Goal: Task Accomplishment & Management: Use online tool/utility

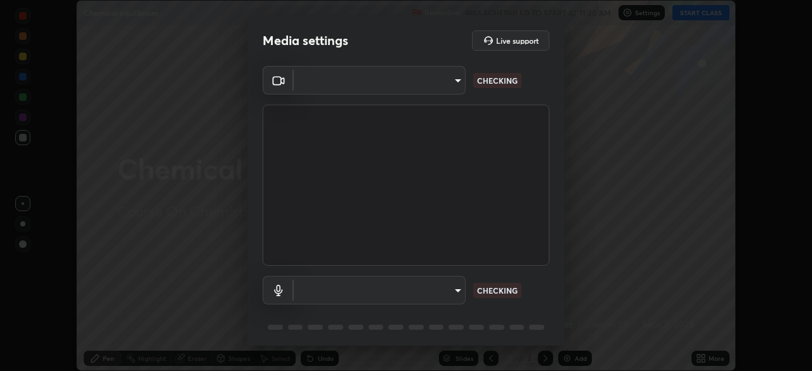
scroll to position [371, 812]
type input "50527fee232767433a6268031a92ed2c864fe79ca6b0d251abdcd02af7d04d94"
click at [431, 290] on body "Erase all Chemical equilibrium Recording WAS SCHEDULED TO START AT 11:30 AM Set…" at bounding box center [406, 185] width 812 height 371
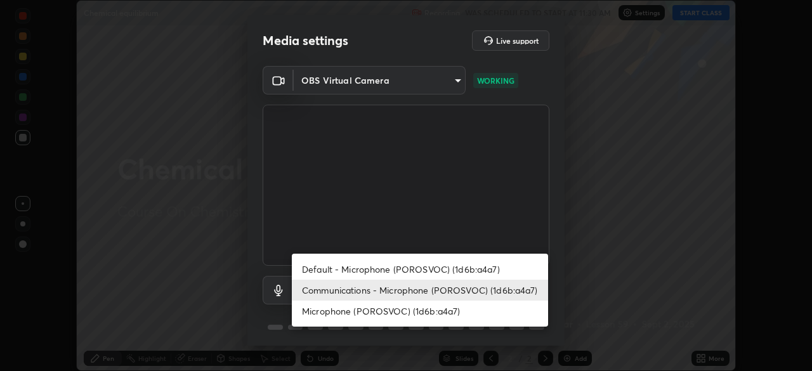
click at [351, 271] on li "Default - Microphone (POROSVOC) (1d6b:a4a7)" at bounding box center [420, 269] width 256 height 21
type input "default"
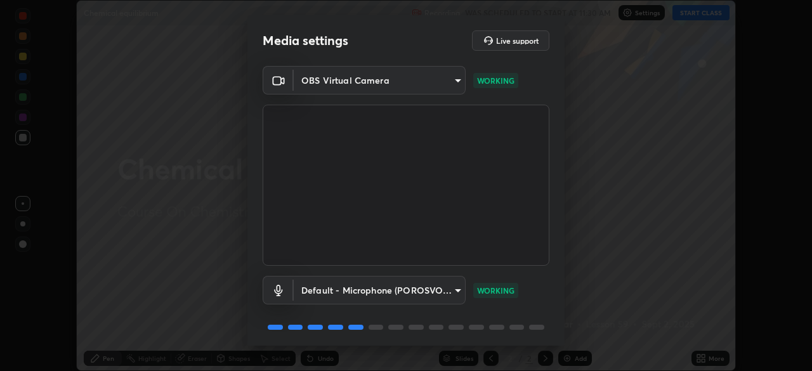
scroll to position [45, 0]
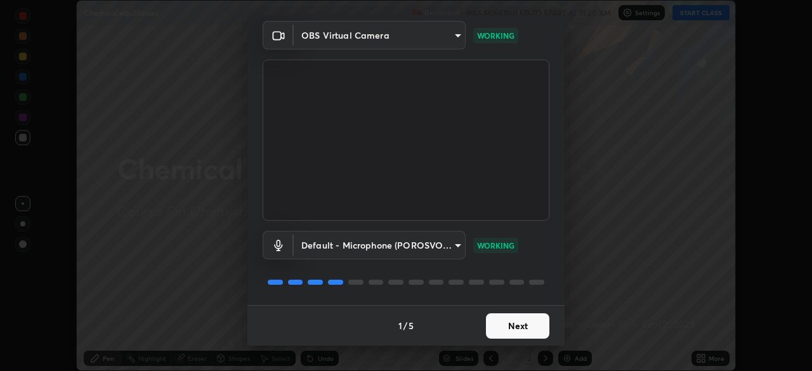
click at [539, 318] on button "Next" at bounding box center [517, 325] width 63 height 25
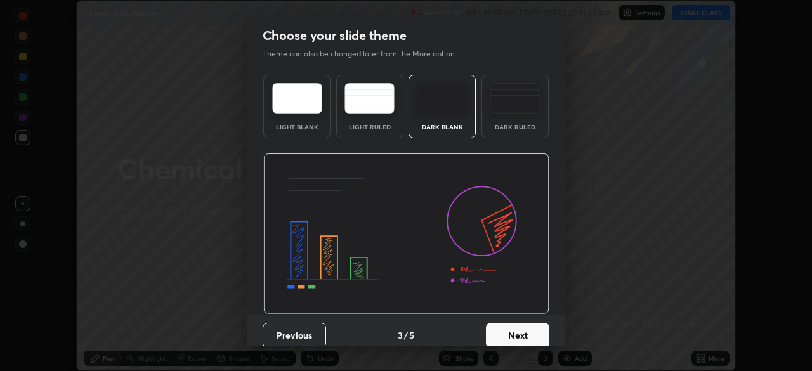
click at [542, 329] on button "Next" at bounding box center [517, 335] width 63 height 25
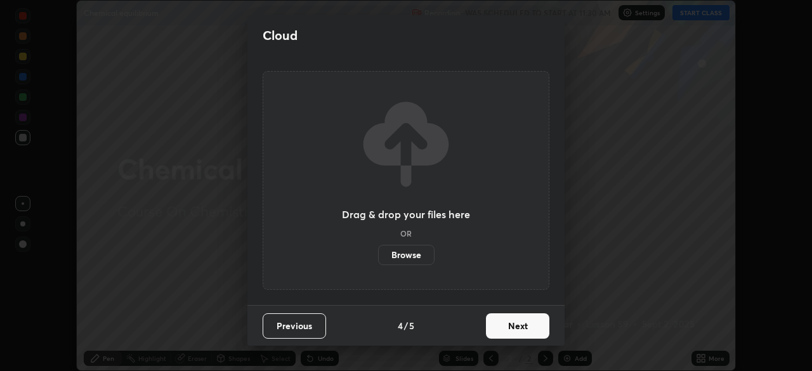
click at [543, 330] on button "Next" at bounding box center [517, 325] width 63 height 25
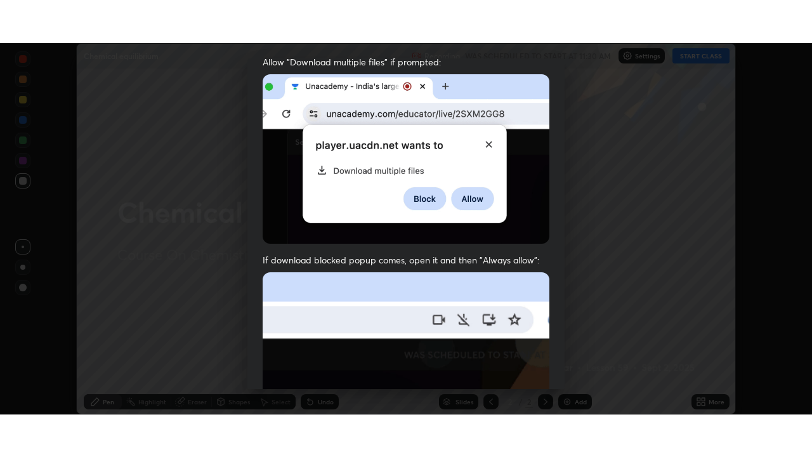
scroll to position [304, 0]
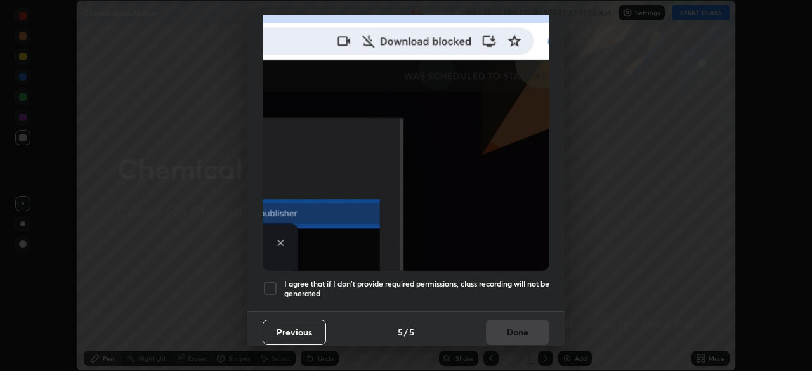
click at [278, 287] on div "I agree that if I don't provide required permissions, class recording will not …" at bounding box center [406, 288] width 287 height 15
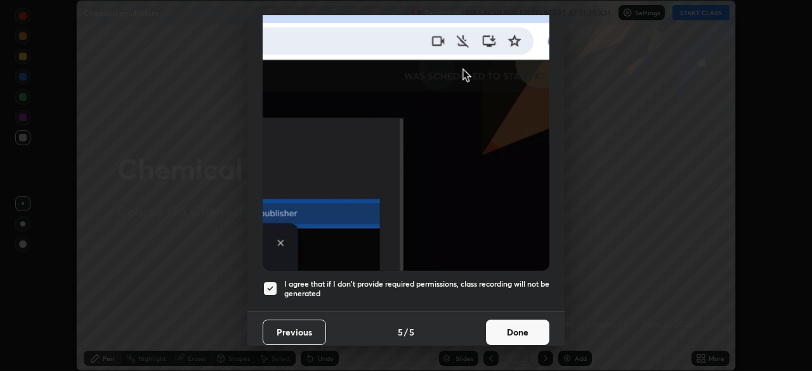
click at [514, 321] on button "Done" at bounding box center [517, 332] width 63 height 25
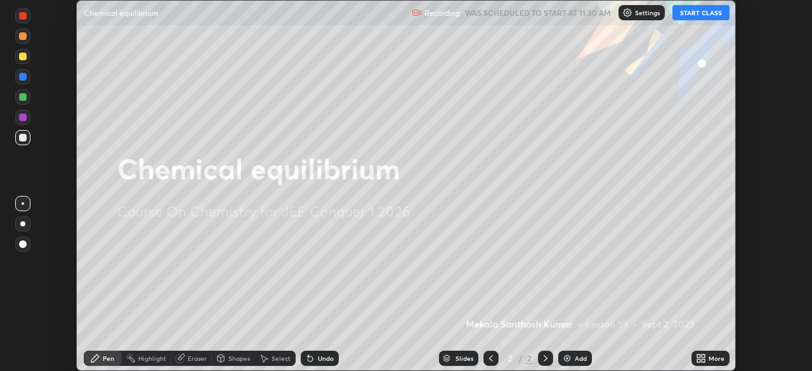
click at [702, 6] on button "START CLASS" at bounding box center [700, 12] width 57 height 15
click at [703, 360] on icon at bounding box center [702, 360] width 3 height 3
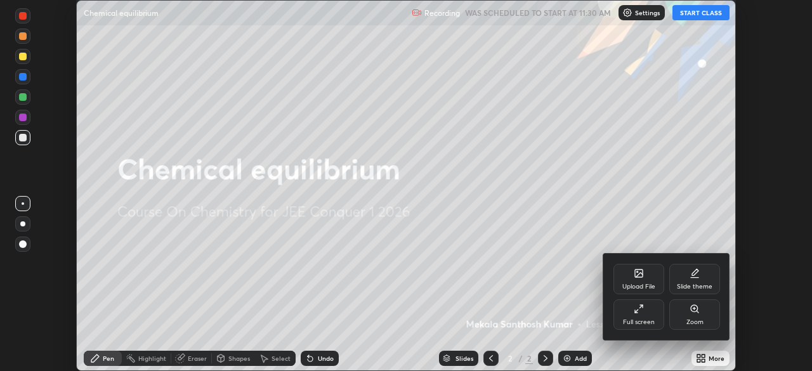
click at [635, 316] on div "Full screen" at bounding box center [638, 314] width 51 height 30
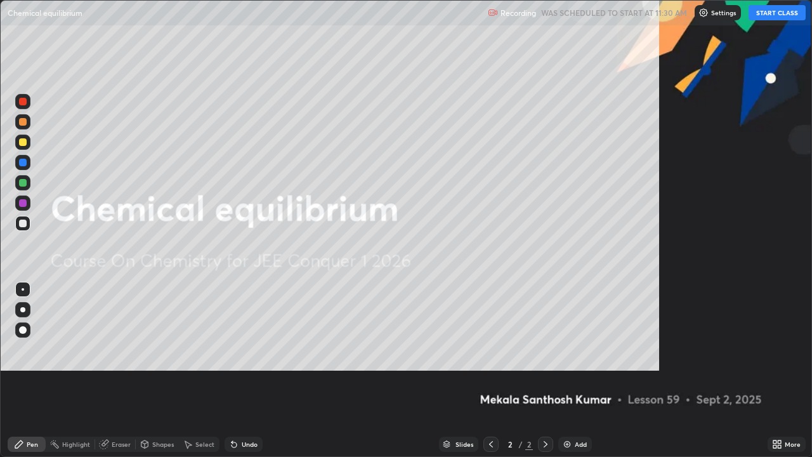
scroll to position [457, 812]
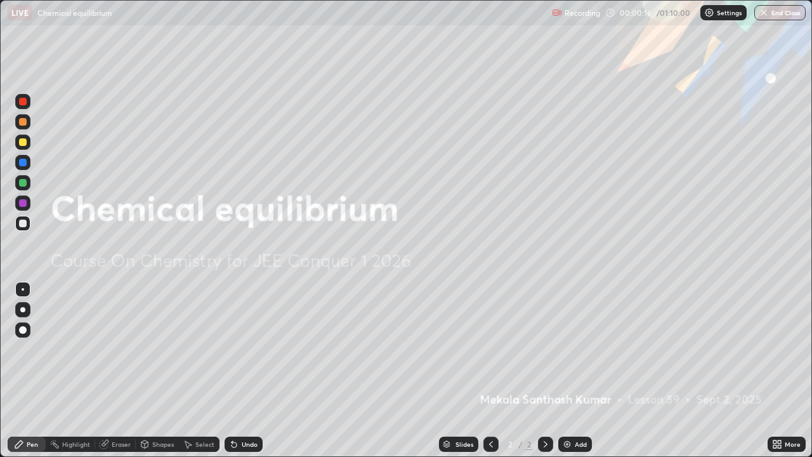
click at [573, 370] on div "Add" at bounding box center [575, 443] width 34 height 15
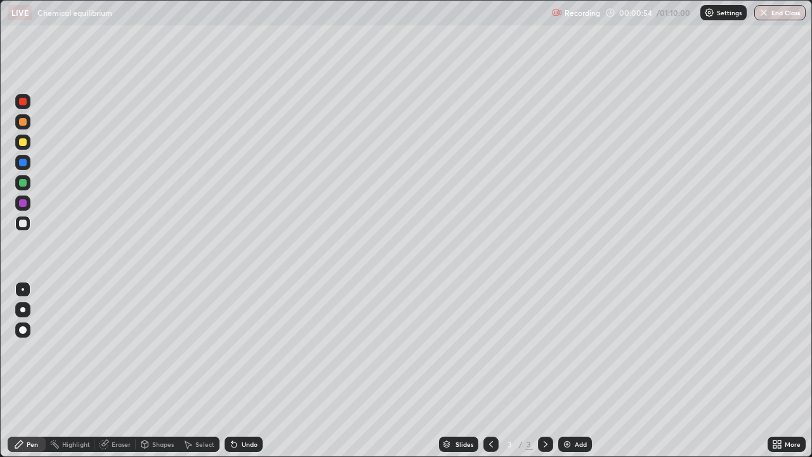
click at [235, 370] on icon at bounding box center [233, 444] width 5 height 5
click at [231, 370] on icon at bounding box center [231, 441] width 1 height 1
click at [233, 370] on icon at bounding box center [233, 444] width 5 height 5
click at [231, 370] on icon at bounding box center [231, 441] width 1 height 1
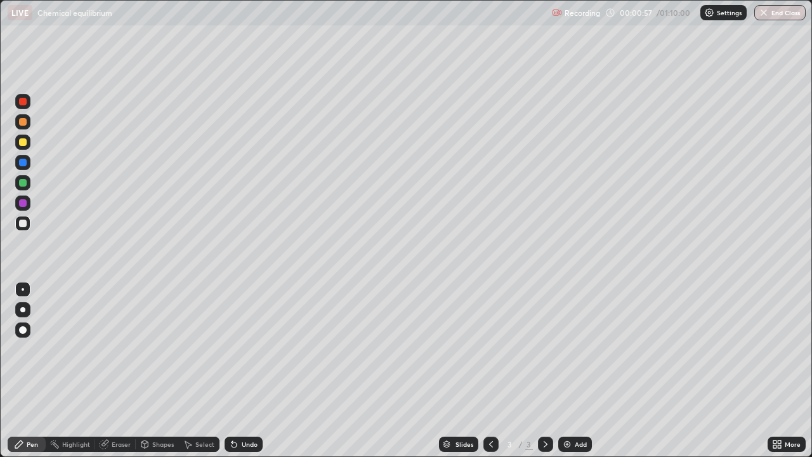
click at [233, 370] on icon at bounding box center [233, 444] width 5 height 5
click at [235, 370] on icon at bounding box center [234, 444] width 10 height 10
click at [237, 370] on icon at bounding box center [234, 444] width 10 height 10
click at [236, 370] on icon at bounding box center [234, 444] width 10 height 10
click at [232, 370] on icon at bounding box center [233, 444] width 5 height 5
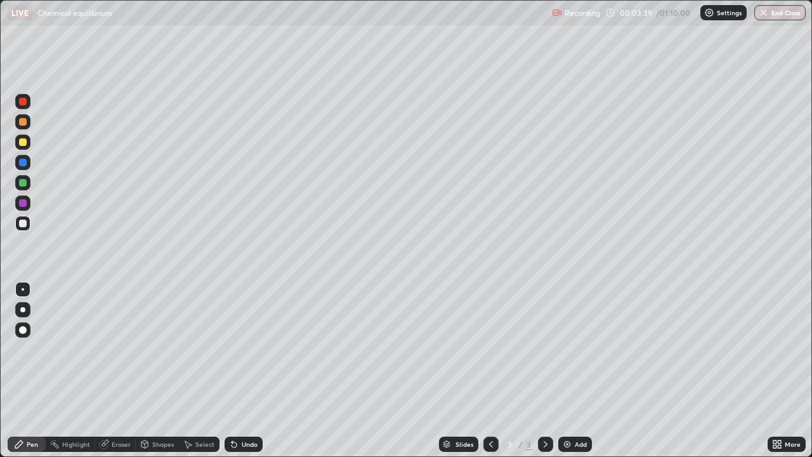
click at [231, 370] on icon at bounding box center [231, 441] width 1 height 1
click at [570, 370] on img at bounding box center [567, 444] width 10 height 10
click at [23, 143] on div at bounding box center [23, 142] width 8 height 8
click at [234, 370] on icon at bounding box center [233, 444] width 5 height 5
click at [233, 370] on icon at bounding box center [233, 444] width 5 height 5
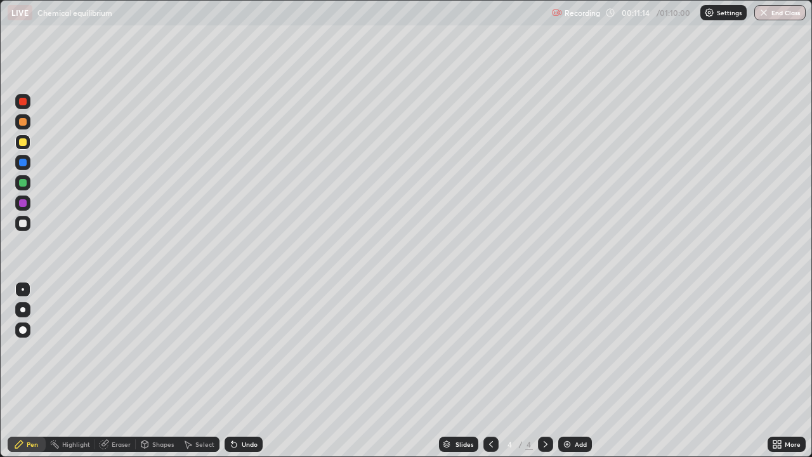
click at [22, 225] on div at bounding box center [23, 223] width 8 height 8
click at [569, 370] on img at bounding box center [567, 444] width 10 height 10
click at [231, 370] on icon at bounding box center [233, 444] width 5 height 5
click at [233, 370] on icon at bounding box center [233, 444] width 5 height 5
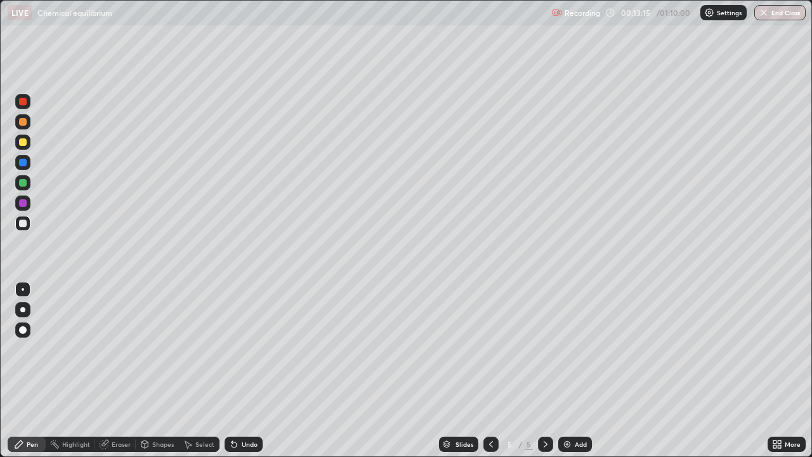
click at [489, 370] on icon at bounding box center [491, 444] width 4 height 6
click at [543, 370] on icon at bounding box center [545, 444] width 10 height 10
click at [490, 370] on icon at bounding box center [491, 444] width 10 height 10
click at [546, 370] on icon at bounding box center [545, 444] width 10 height 10
click at [490, 370] on icon at bounding box center [491, 444] width 10 height 10
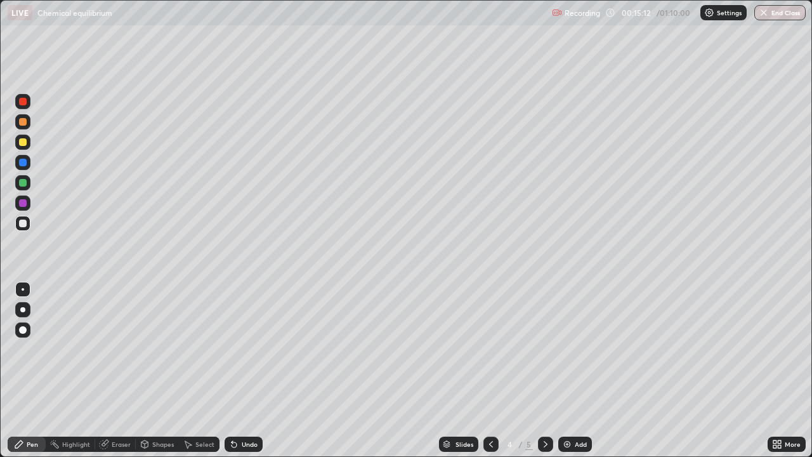
click at [544, 370] on icon at bounding box center [545, 444] width 10 height 10
click at [564, 370] on img at bounding box center [567, 444] width 10 height 10
click at [25, 124] on div at bounding box center [23, 122] width 8 height 8
click at [491, 370] on icon at bounding box center [491, 444] width 10 height 10
click at [486, 370] on div at bounding box center [490, 443] width 15 height 15
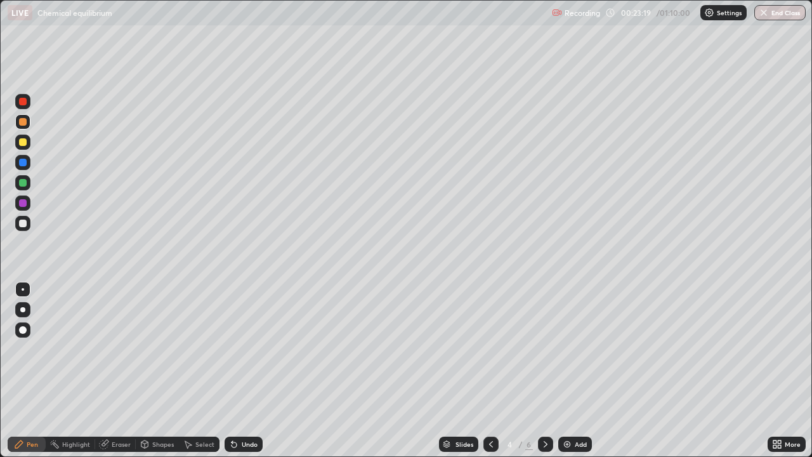
click at [544, 370] on icon at bounding box center [545, 444] width 10 height 10
click at [543, 370] on icon at bounding box center [545, 444] width 10 height 10
click at [544, 370] on icon at bounding box center [545, 444] width 10 height 10
click at [562, 370] on img at bounding box center [567, 444] width 10 height 10
click at [233, 370] on icon at bounding box center [234, 444] width 10 height 10
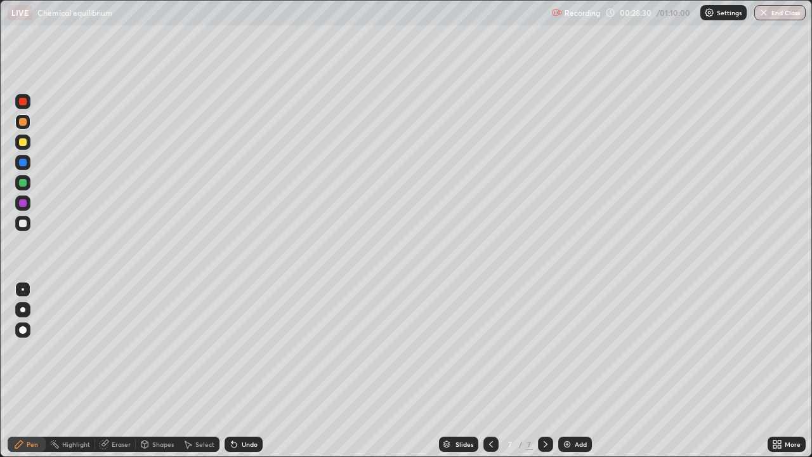
click at [231, 370] on icon at bounding box center [231, 441] width 1 height 1
click at [23, 181] on div at bounding box center [23, 183] width 8 height 8
click at [25, 162] on div at bounding box center [23, 163] width 8 height 8
click at [24, 136] on div at bounding box center [22, 141] width 15 height 15
click at [23, 224] on div at bounding box center [23, 223] width 8 height 8
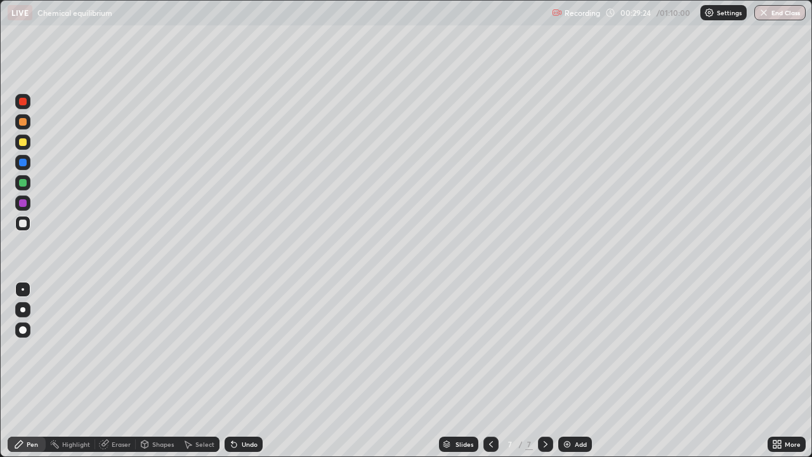
click at [237, 370] on icon at bounding box center [234, 444] width 10 height 10
click at [235, 370] on icon at bounding box center [234, 444] width 10 height 10
click at [567, 370] on img at bounding box center [567, 444] width 10 height 10
click at [21, 125] on div at bounding box center [23, 122] width 8 height 8
click at [24, 222] on div at bounding box center [23, 223] width 8 height 8
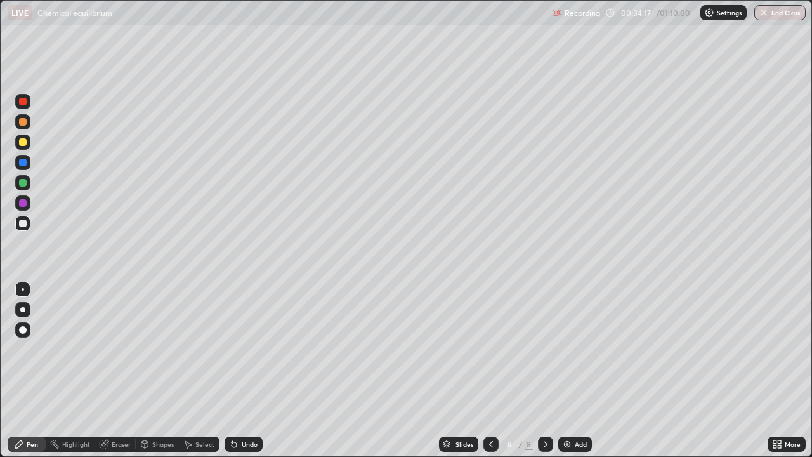
click at [296, 370] on div "Slides 8 / 8 Add" at bounding box center [515, 443] width 505 height 25
click at [297, 370] on div "Slides 8 / 8 Add" at bounding box center [515, 443] width 505 height 25
click at [242, 370] on div "Undo" at bounding box center [243, 443] width 38 height 15
click at [252, 370] on div "Undo" at bounding box center [243, 443] width 38 height 15
click at [242, 370] on div "Undo" at bounding box center [250, 444] width 16 height 6
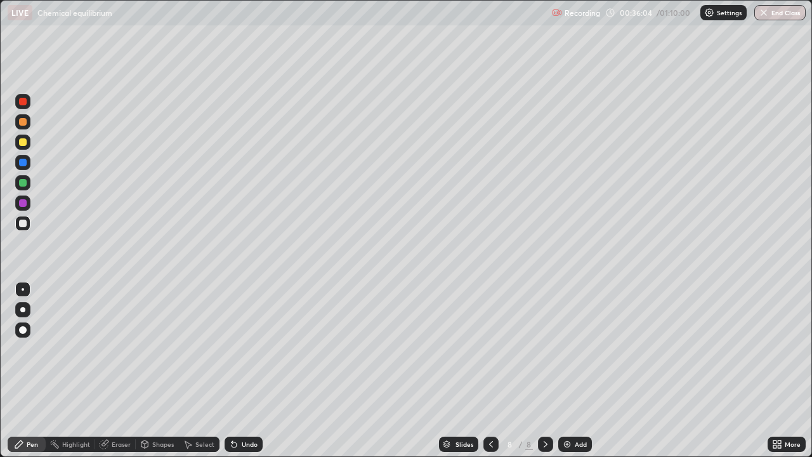
click at [242, 370] on div "Undo" at bounding box center [243, 443] width 38 height 15
click at [119, 370] on div "Eraser" at bounding box center [121, 444] width 19 height 6
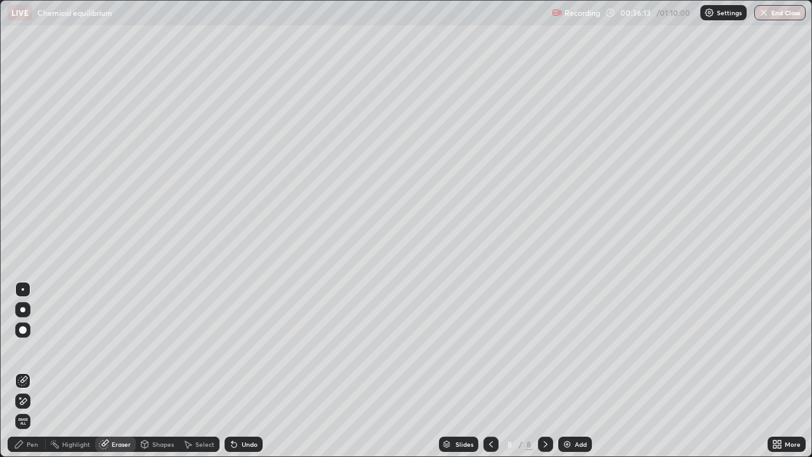
click at [19, 370] on icon at bounding box center [19, 444] width 10 height 10
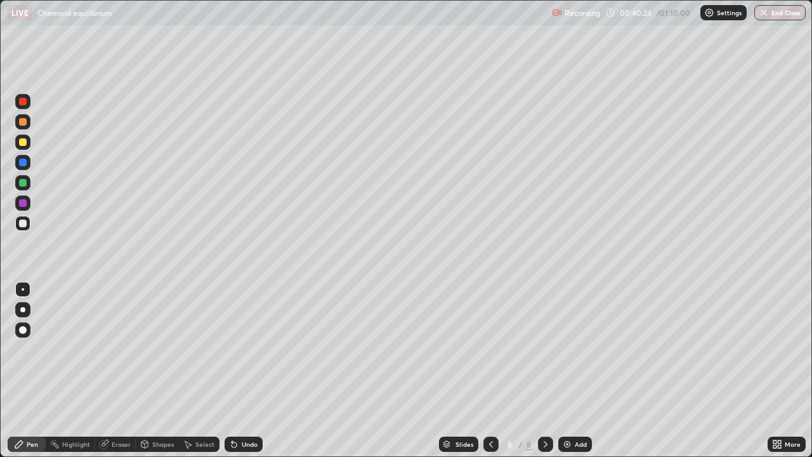
click at [240, 370] on div "Undo" at bounding box center [243, 443] width 38 height 15
click at [231, 370] on icon at bounding box center [231, 441] width 1 height 1
click at [235, 370] on icon at bounding box center [233, 444] width 5 height 5
click at [575, 370] on div "Add" at bounding box center [581, 444] width 12 height 6
click at [231, 370] on icon at bounding box center [233, 444] width 5 height 5
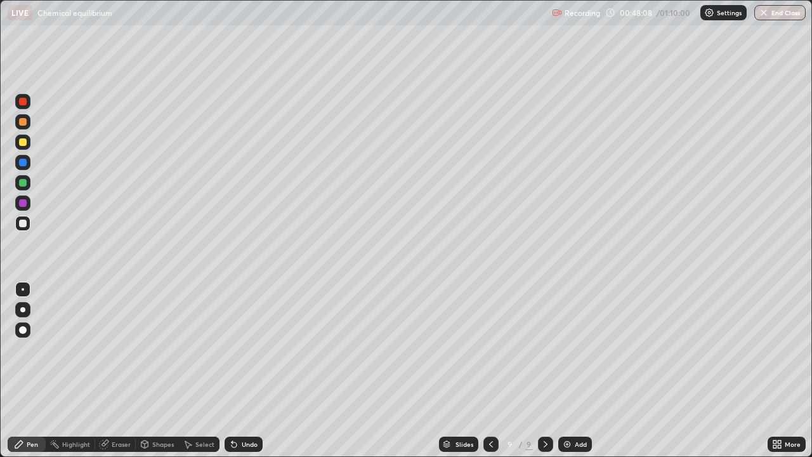
click at [230, 370] on icon at bounding box center [234, 444] width 10 height 10
click at [27, 136] on div at bounding box center [22, 141] width 15 height 15
click at [670, 370] on div "Slides 9 / 9 Add" at bounding box center [515, 443] width 505 height 25
click at [27, 224] on div at bounding box center [22, 223] width 15 height 15
click at [572, 370] on div "Add" at bounding box center [575, 443] width 34 height 15
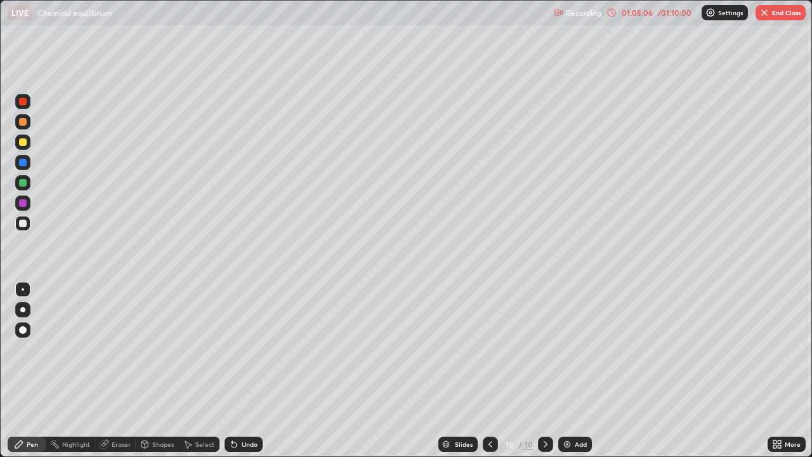
click at [25, 124] on div at bounding box center [23, 122] width 8 height 8
click at [22, 229] on div at bounding box center [22, 223] width 15 height 15
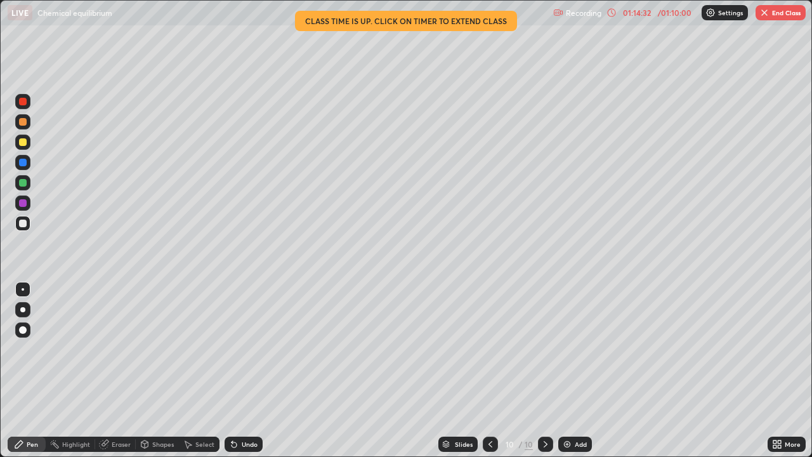
click at [781, 18] on button "End Class" at bounding box center [780, 12] width 50 height 15
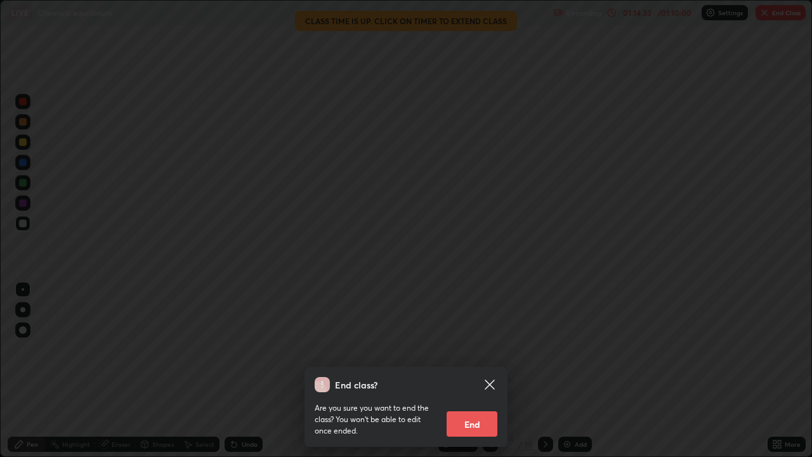
click at [486, 370] on button "End" at bounding box center [471, 423] width 51 height 25
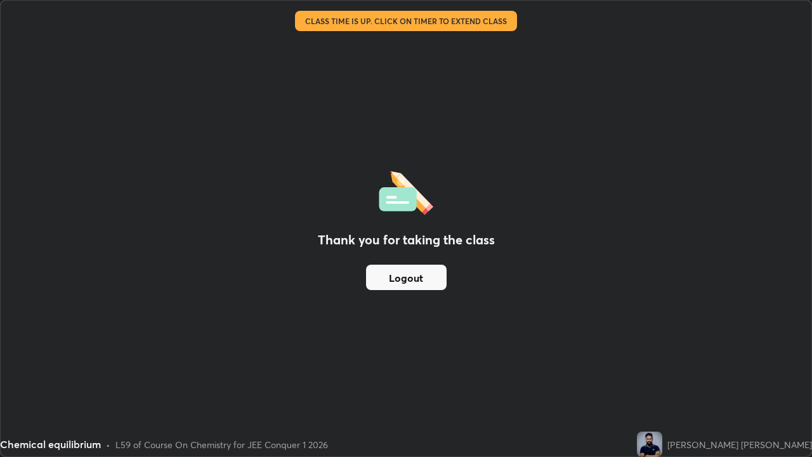
click at [433, 281] on button "Logout" at bounding box center [406, 276] width 81 height 25
